Goal: Information Seeking & Learning: Learn about a topic

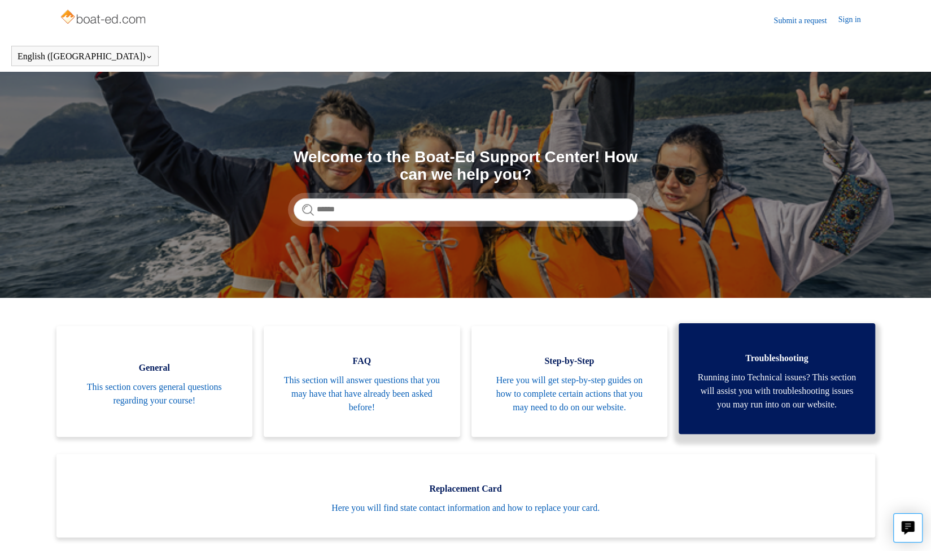
click at [706, 411] on span "Running into Technical issues? This section will assist you with troubleshootin…" at bounding box center [777, 390] width 163 height 41
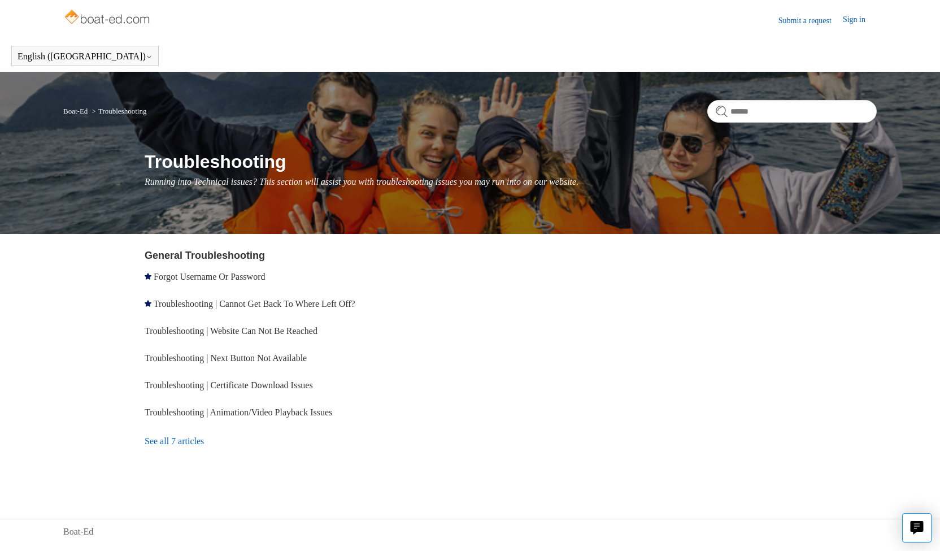
click at [194, 440] on link "See all 7 articles" at bounding box center [309, 441] width 329 height 30
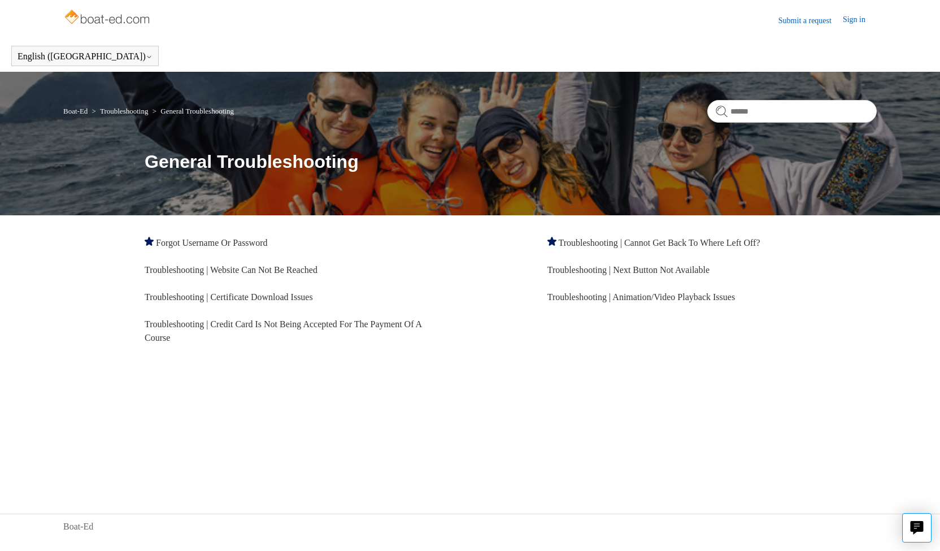
click at [530, 303] on ul "Forgot Username Or Password Troubleshooting | Cannot Get Back To Where Left Off…" at bounding box center [511, 290] width 732 height 122
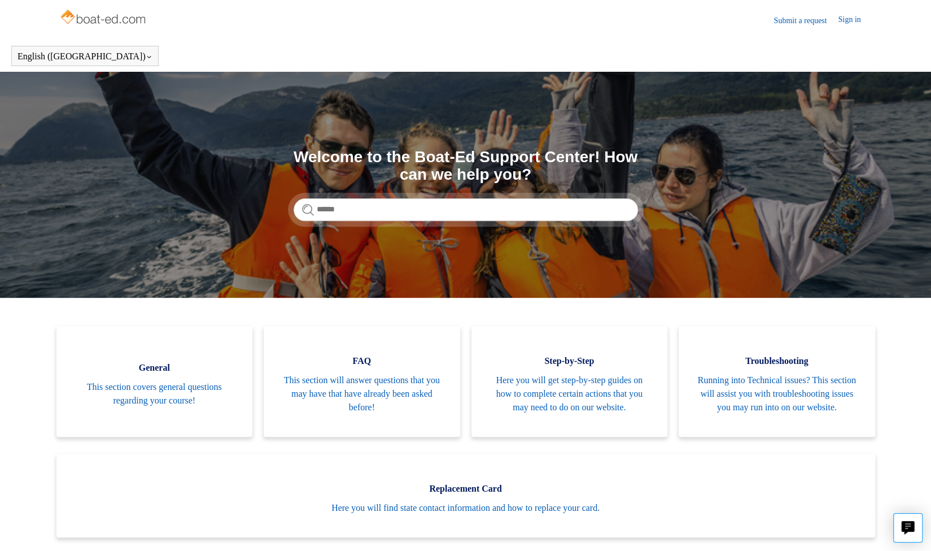
click at [789, 21] on link "Submit a request" at bounding box center [806, 21] width 64 height 12
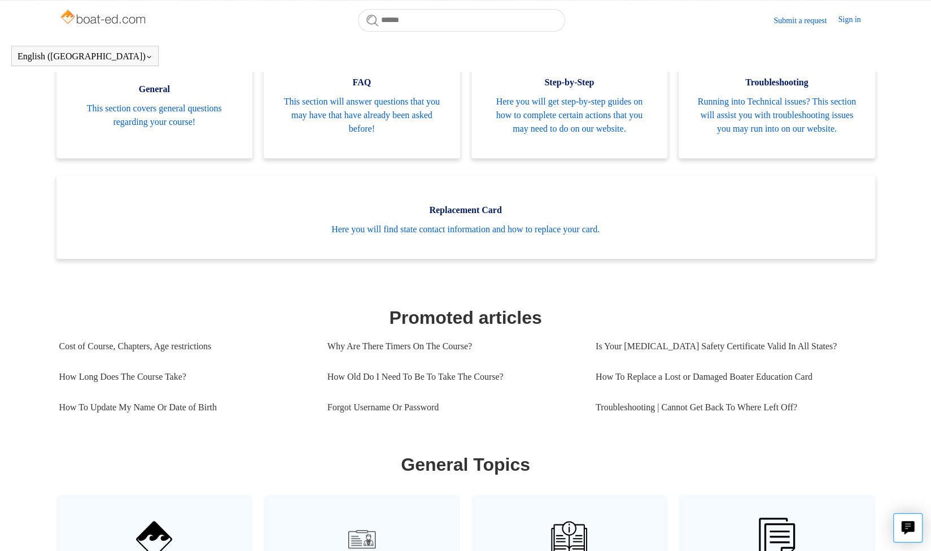
scroll to position [246, 0]
click at [622, 423] on link "Troubleshooting | Cannot Get Back To Where Left Off?" at bounding box center [730, 407] width 268 height 30
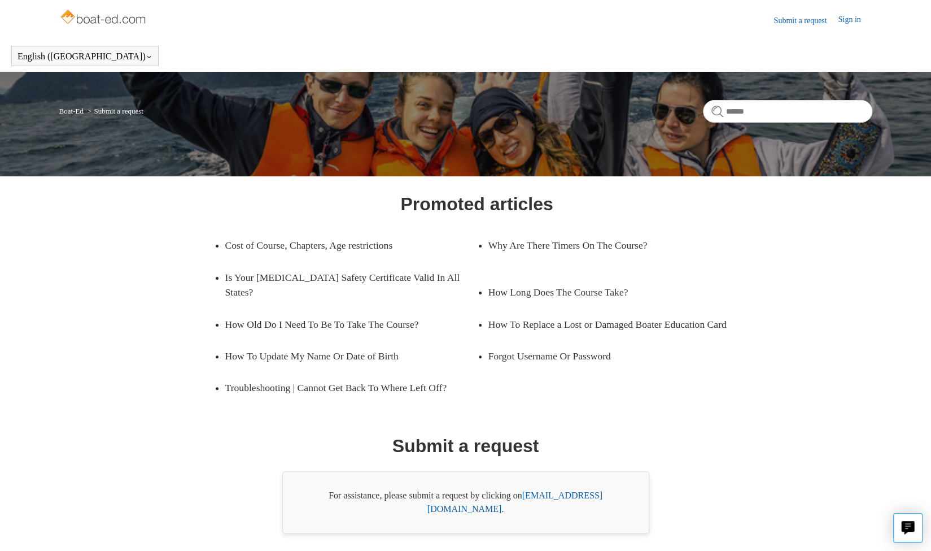
scroll to position [27, 0]
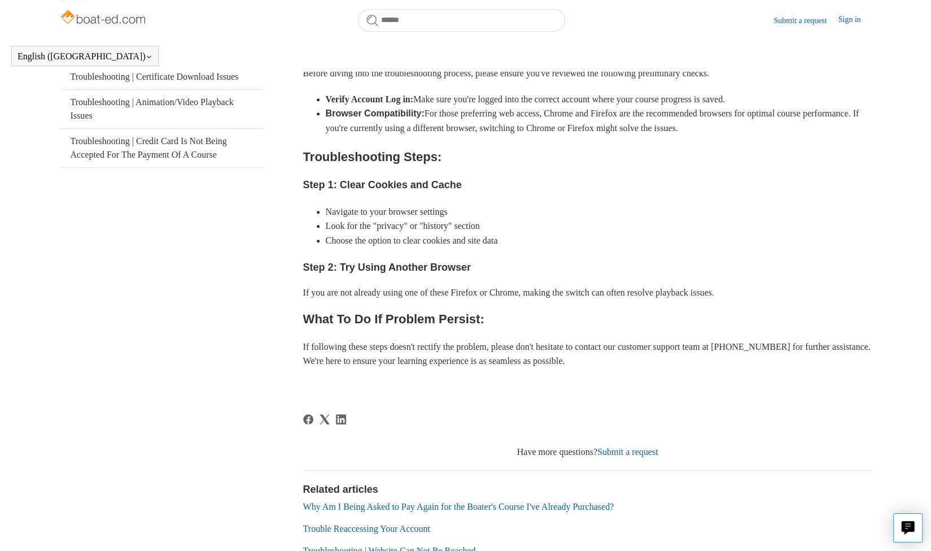
scroll to position [282, 0]
